Goal: Complete application form: Complete application form

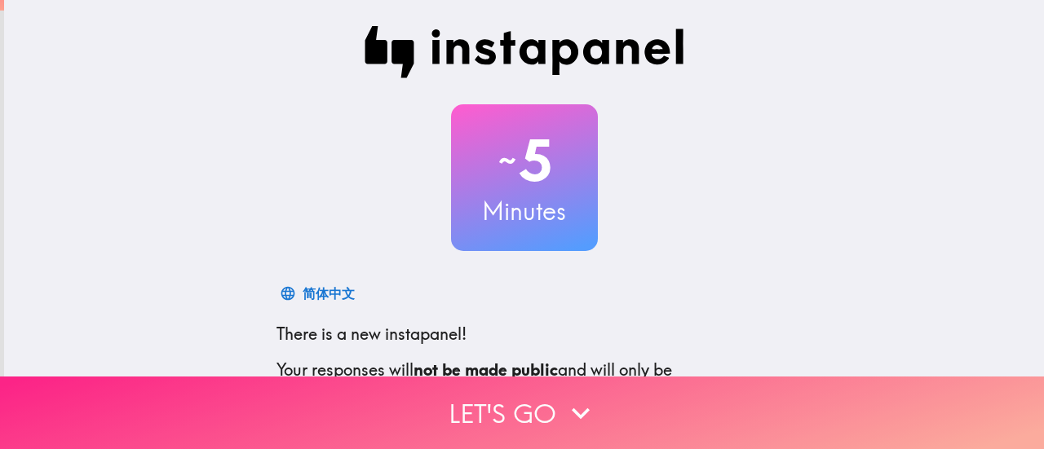
click at [543, 399] on button "Let's go" at bounding box center [522, 413] width 1044 height 73
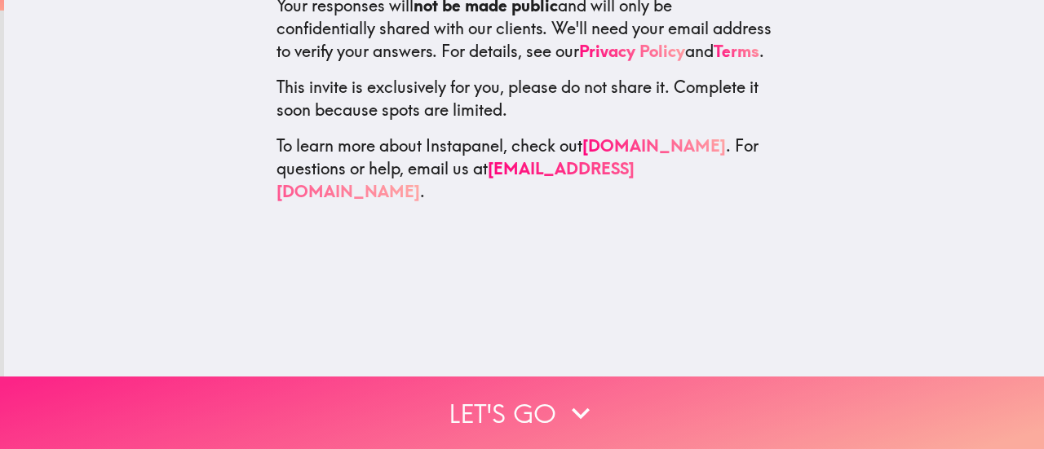
click at [563, 402] on button "Let's go" at bounding box center [522, 413] width 1044 height 73
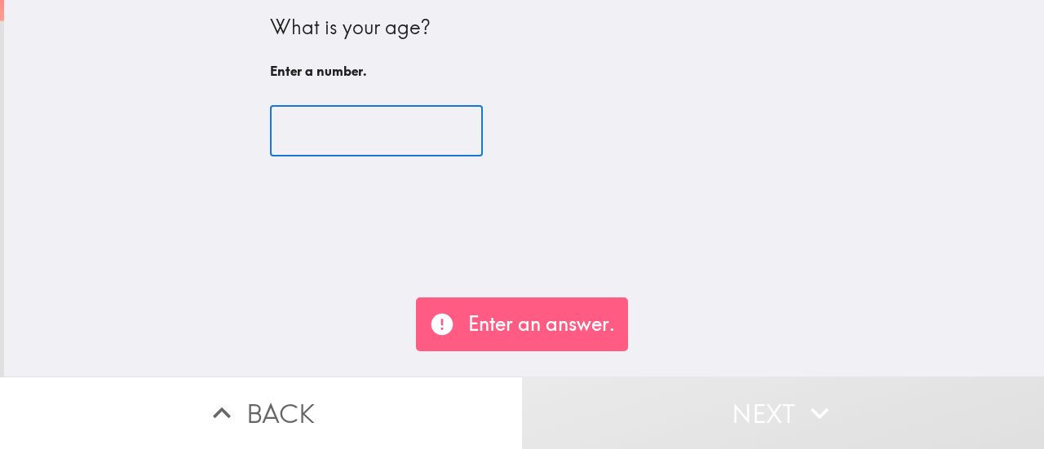
click at [286, 130] on input "number" at bounding box center [376, 131] width 213 height 51
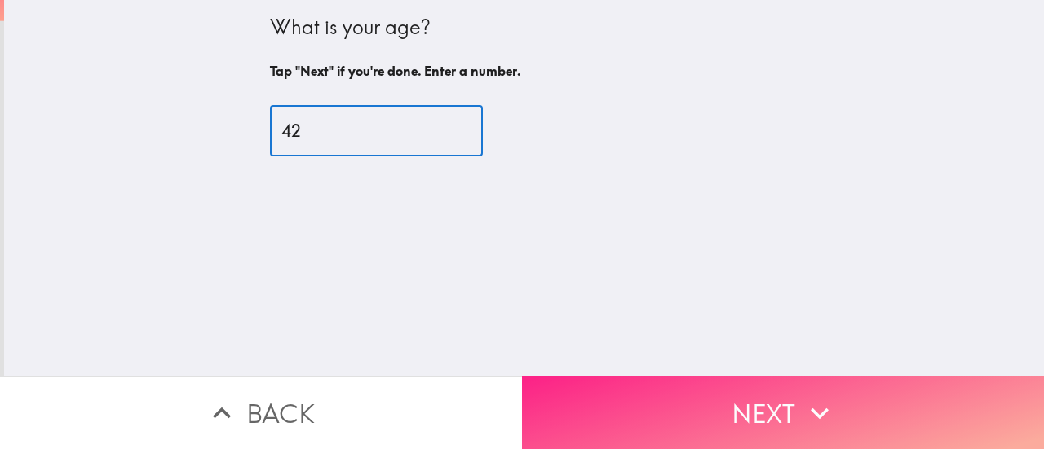
type input "42"
click at [804, 404] on icon "button" at bounding box center [820, 414] width 36 height 36
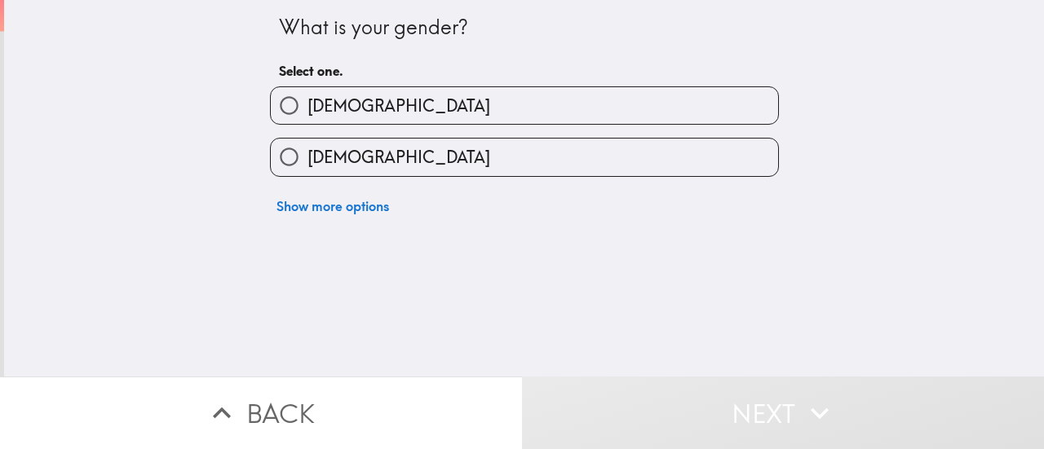
click at [346, 107] on label "[DEMOGRAPHIC_DATA]" at bounding box center [524, 105] width 507 height 37
click at [308, 107] on input "[DEMOGRAPHIC_DATA]" at bounding box center [289, 105] width 37 height 37
radio input "true"
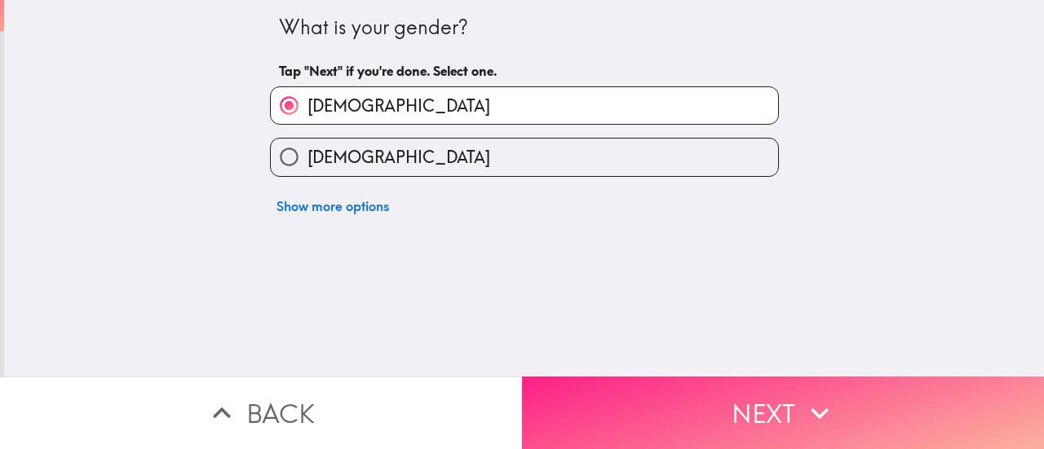
click at [782, 409] on button "Next" at bounding box center [783, 413] width 522 height 73
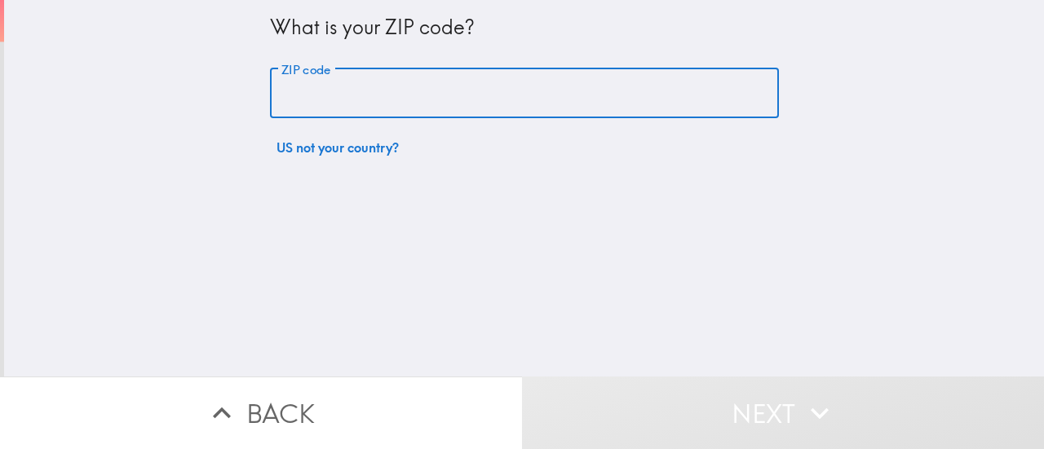
click at [289, 86] on input "ZIP code" at bounding box center [524, 94] width 509 height 51
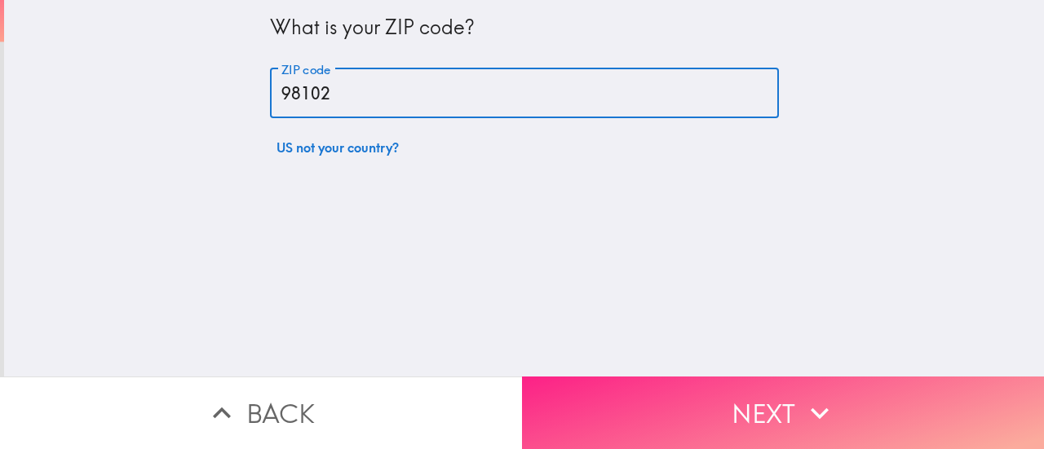
type input "98102"
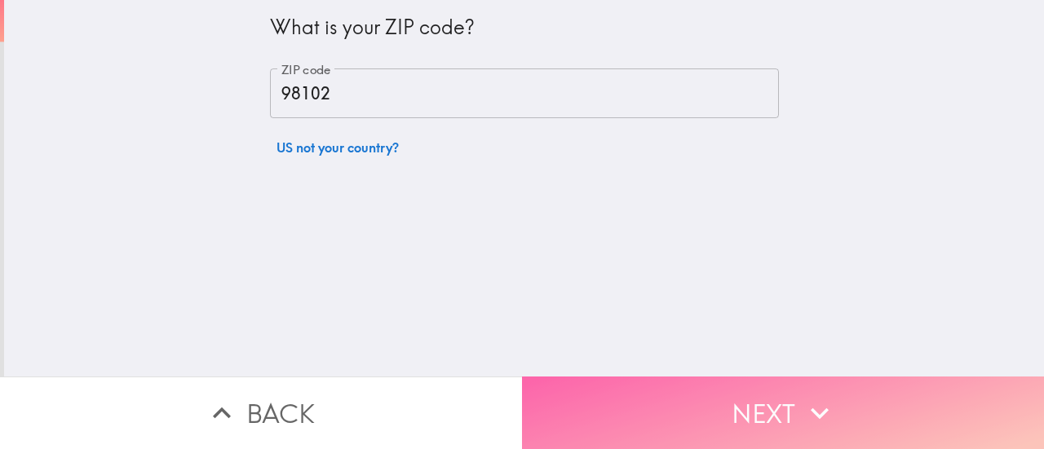
click at [720, 393] on button "Next" at bounding box center [783, 413] width 522 height 73
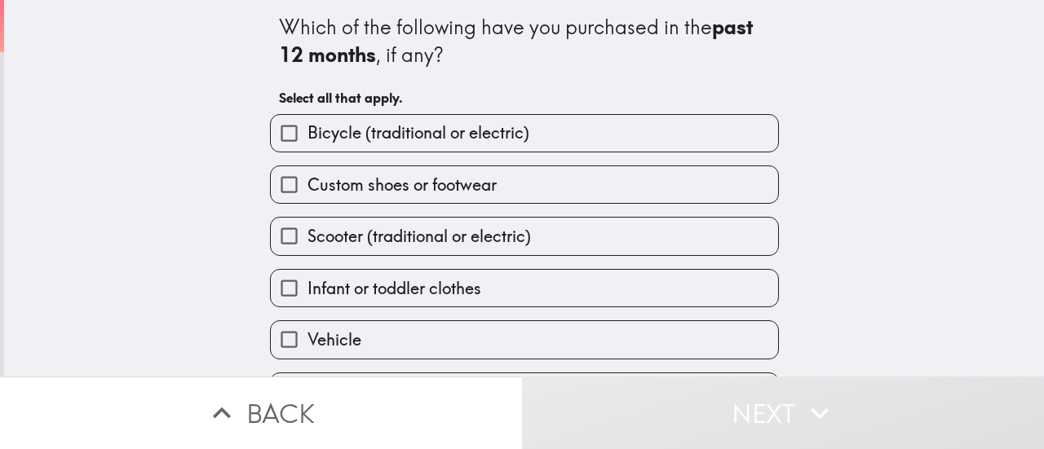
click at [351, 201] on label "Custom shoes or footwear" at bounding box center [524, 184] width 507 height 37
click at [308, 201] on input "Custom shoes or footwear" at bounding box center [289, 184] width 37 height 37
checkbox input "true"
click at [278, 235] on input "Scooter (traditional or electric)" at bounding box center [289, 236] width 37 height 37
checkbox input "true"
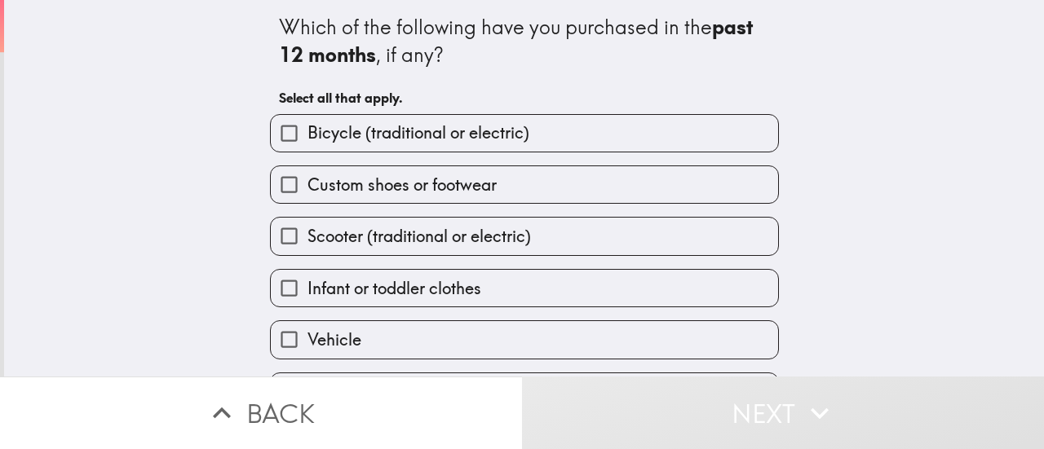
click at [279, 133] on input "Bicycle (traditional or electric)" at bounding box center [289, 133] width 37 height 37
checkbox input "true"
click at [278, 191] on input "Custom shoes or footwear" at bounding box center [289, 184] width 37 height 37
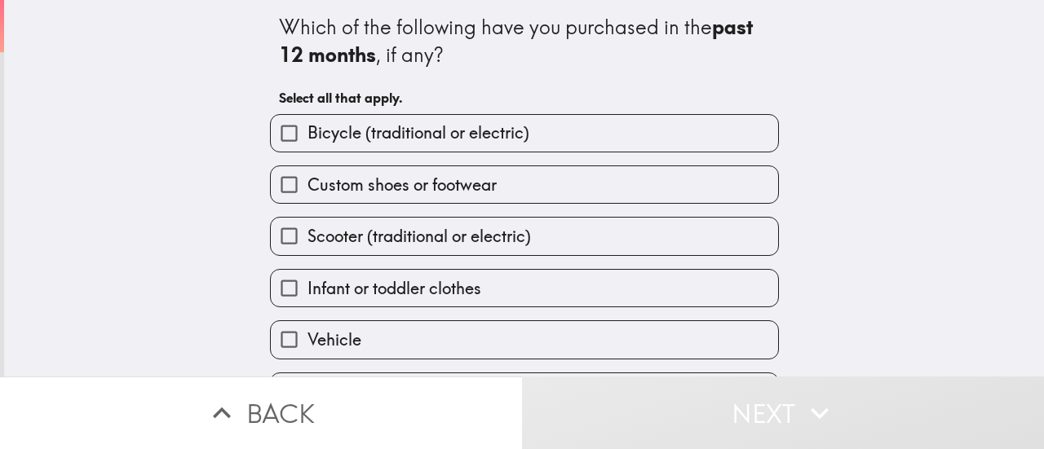
click at [278, 191] on input "Custom shoes or footwear" at bounding box center [289, 184] width 37 height 37
checkbox input "true"
click at [279, 133] on input "Bicycle (traditional or electric)" at bounding box center [289, 133] width 37 height 37
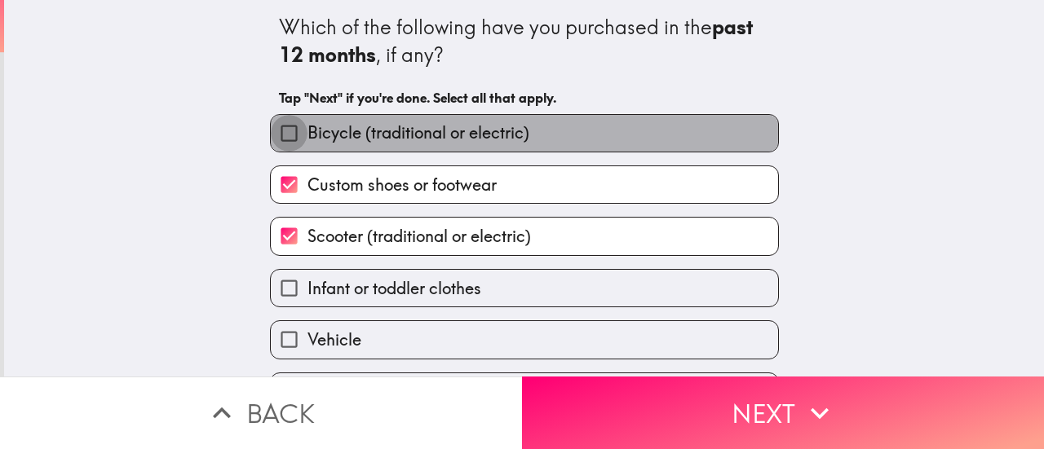
click at [271, 133] on input "Bicycle (traditional or electric)" at bounding box center [289, 133] width 37 height 37
checkbox input "true"
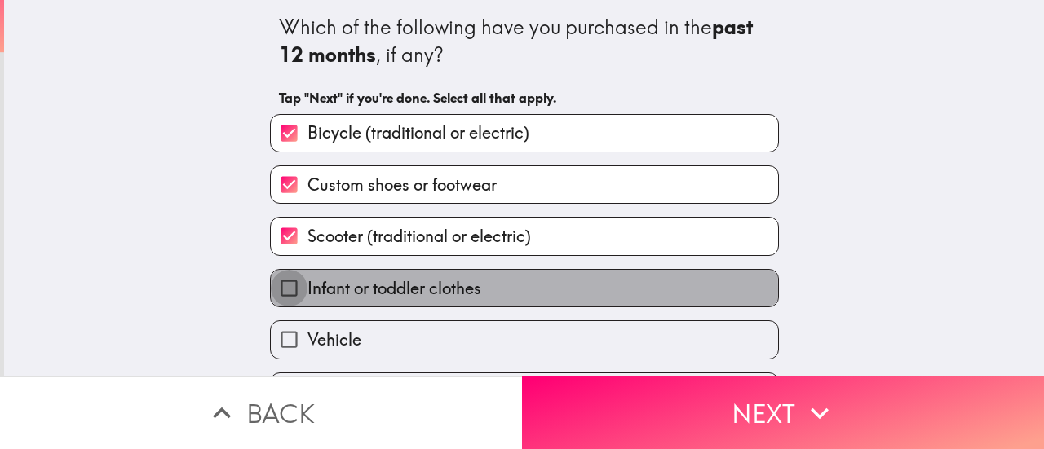
click at [286, 292] on input "Infant or toddler clothes" at bounding box center [289, 288] width 37 height 37
checkbox input "true"
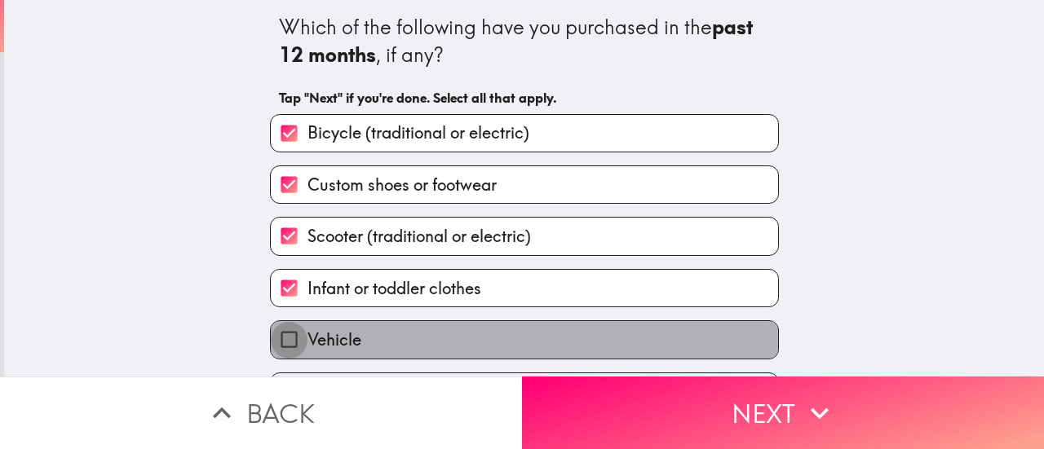
click at [272, 342] on input "Vehicle" at bounding box center [289, 339] width 37 height 37
checkbox input "true"
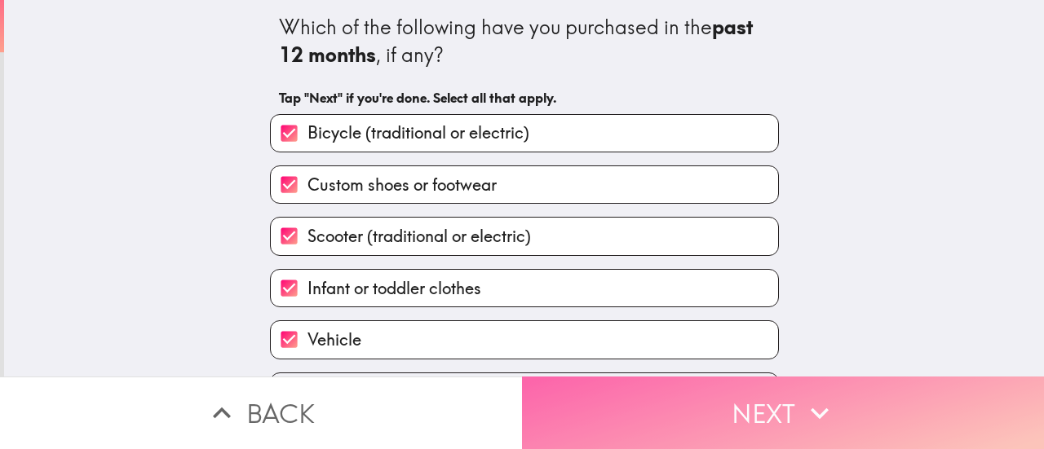
click at [768, 397] on button "Next" at bounding box center [783, 413] width 522 height 73
